Goal: Task Accomplishment & Management: Manage account settings

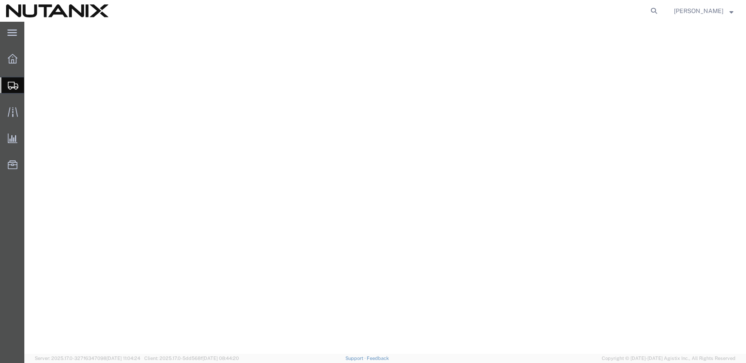
select select
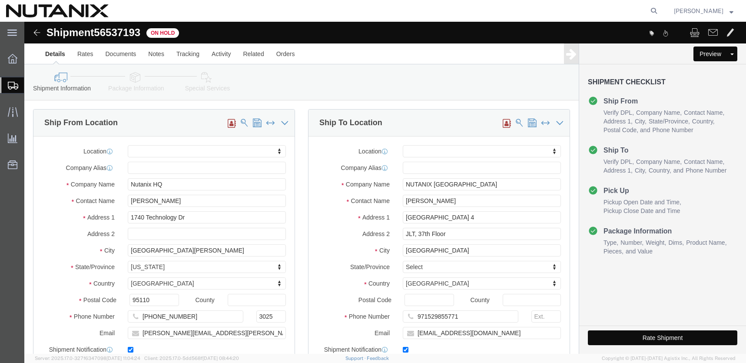
click at [0, 0] on span "Create Shipment" at bounding box center [0, 0] width 0 height 0
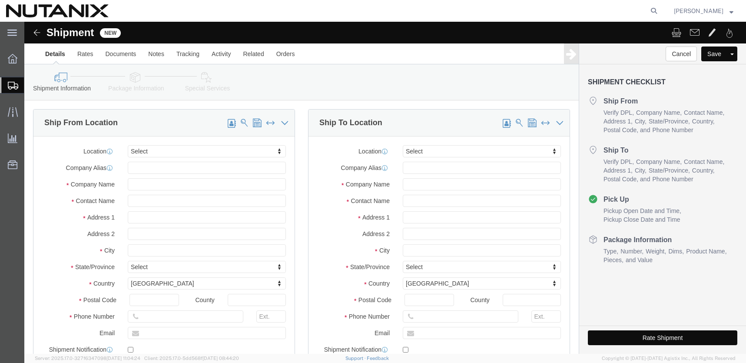
click at [0, 0] on span "Shipment Manager" at bounding box center [0, 0] width 0 height 0
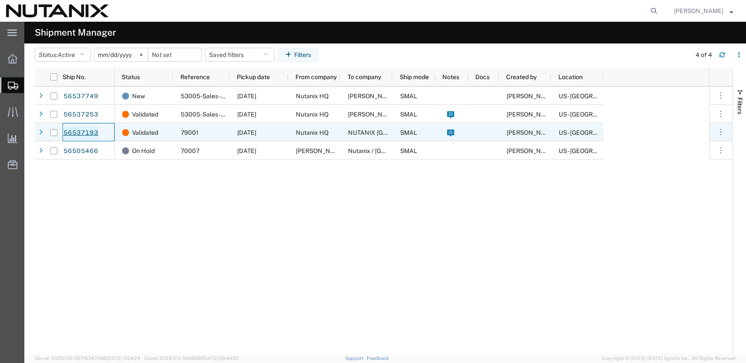
click at [77, 133] on link "56537193" at bounding box center [81, 133] width 36 height 14
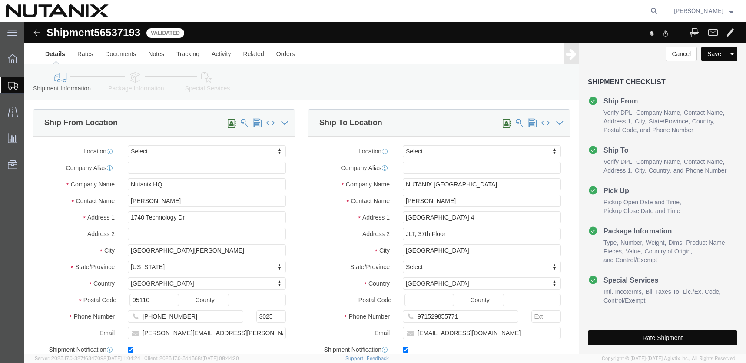
select select
click button "Rate Shipment"
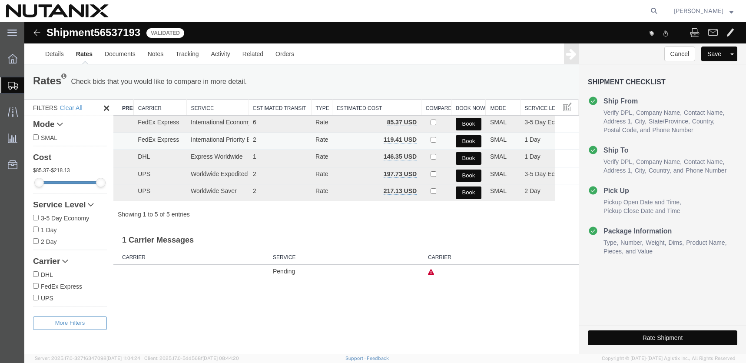
click at [466, 141] on button "Book" at bounding box center [469, 141] width 26 height 13
